Goal: Transaction & Acquisition: Purchase product/service

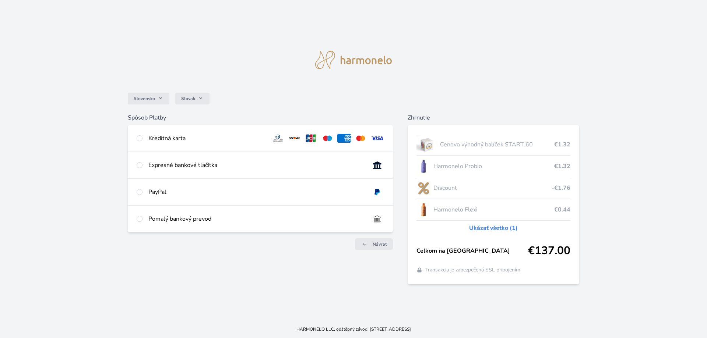
click at [177, 140] on div "Kreditná karta" at bounding box center [206, 138] width 117 height 9
radio input "true"
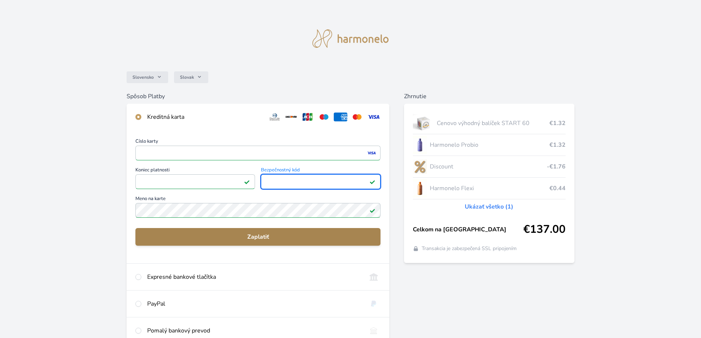
click at [251, 240] on span "Zaplatiť" at bounding box center [257, 237] width 233 height 9
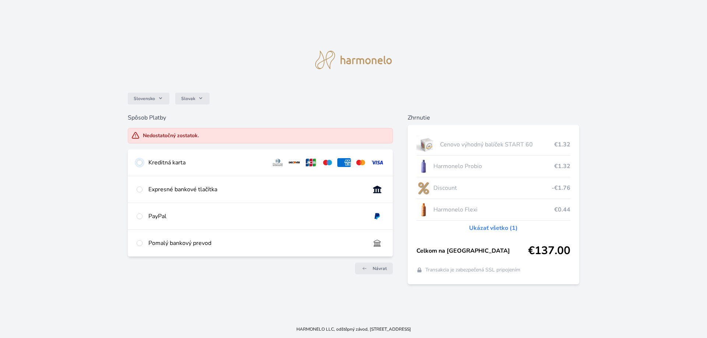
click at [141, 163] on input "radio" at bounding box center [140, 163] width 6 height 6
radio input "true"
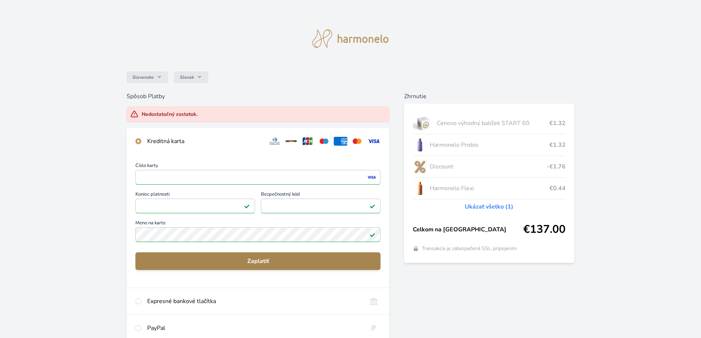
click at [244, 261] on span "Zaplatiť" at bounding box center [257, 261] width 233 height 9
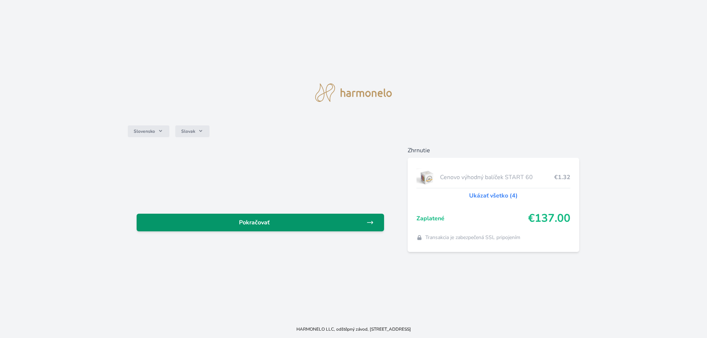
click at [253, 222] on span "Pokračovať" at bounding box center [254, 222] width 224 height 9
